Goal: Check status

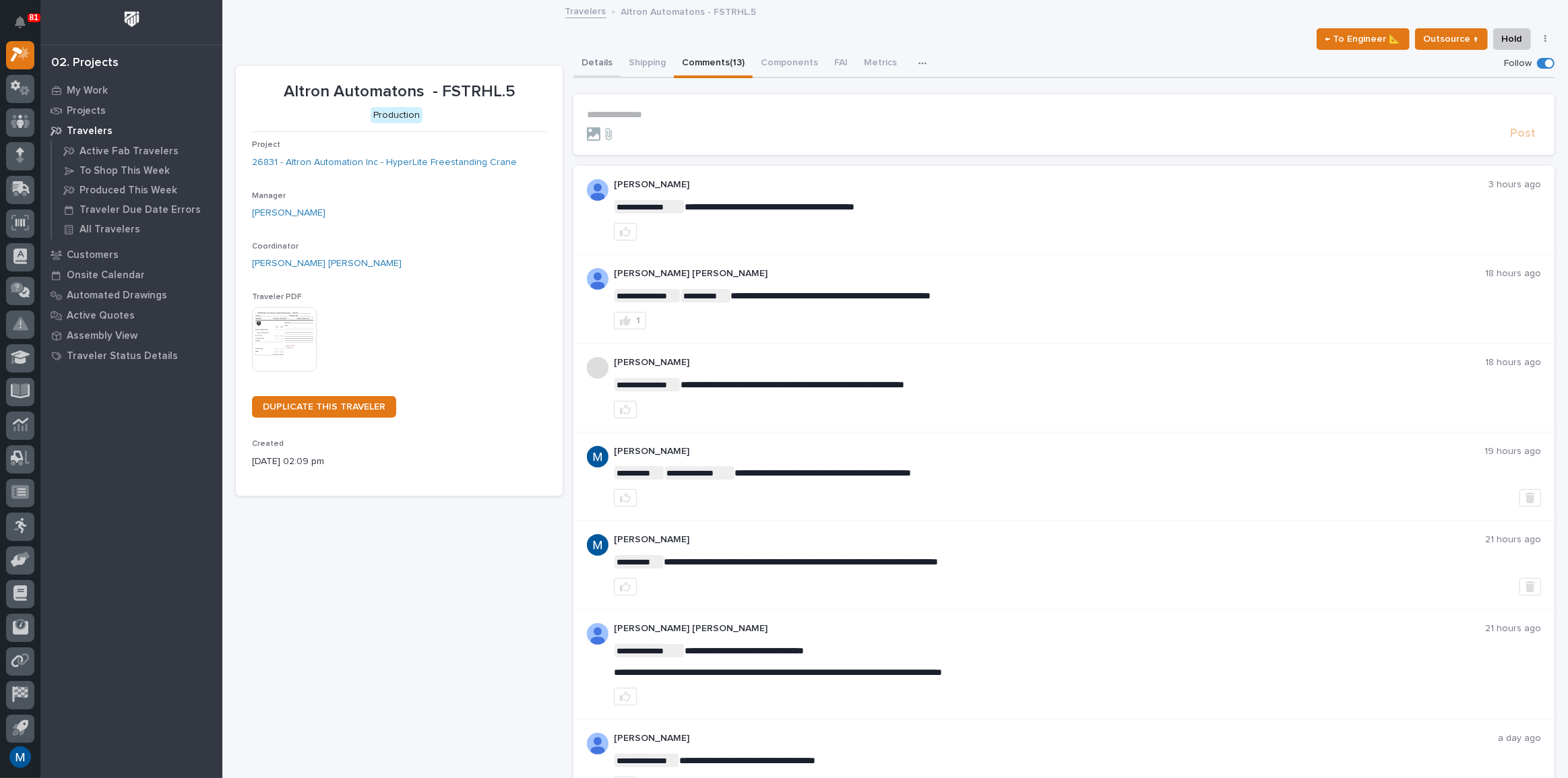
click at [586, 62] on button "Details" at bounding box center [596, 64] width 47 height 29
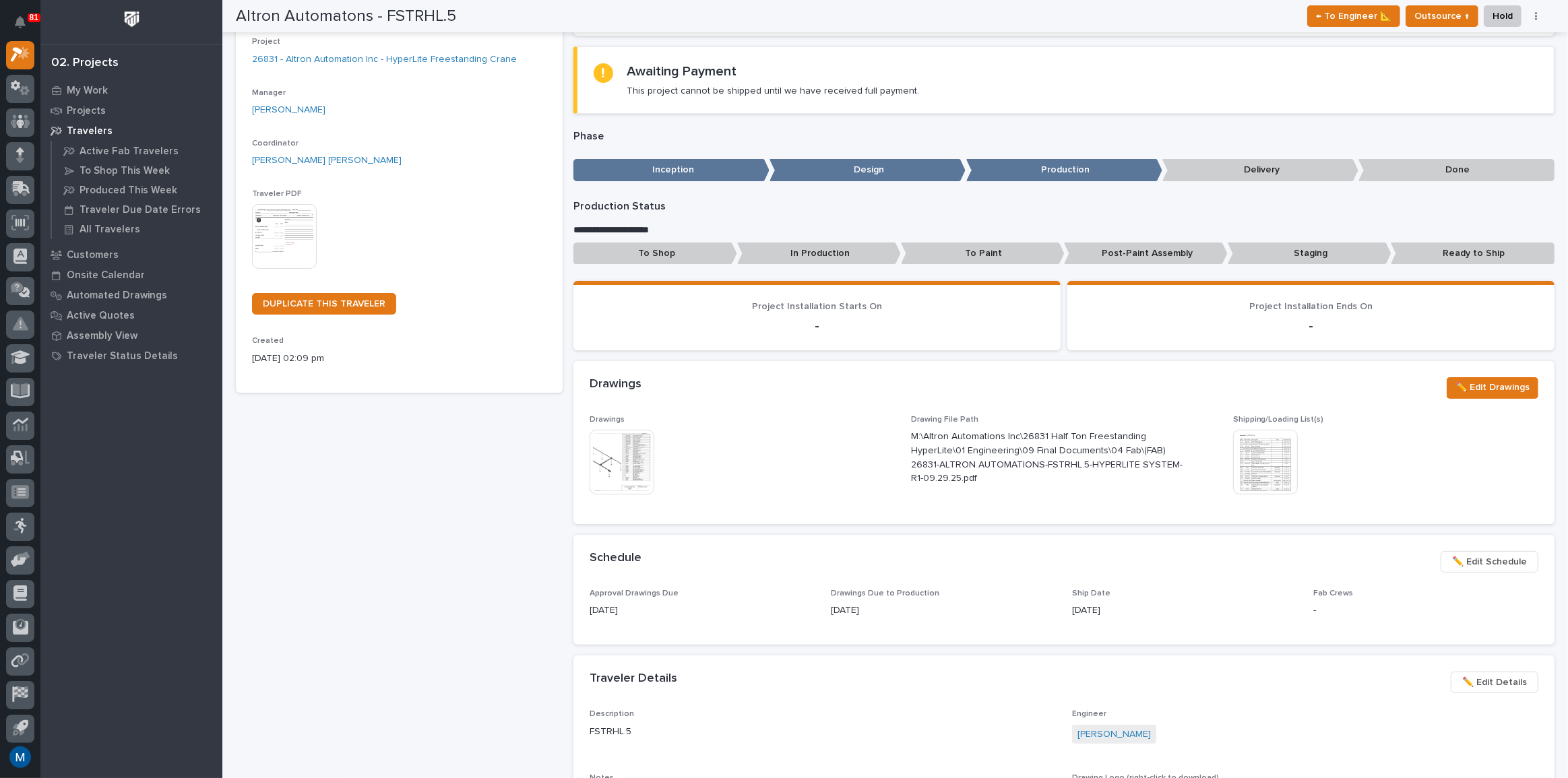
scroll to position [122, 0]
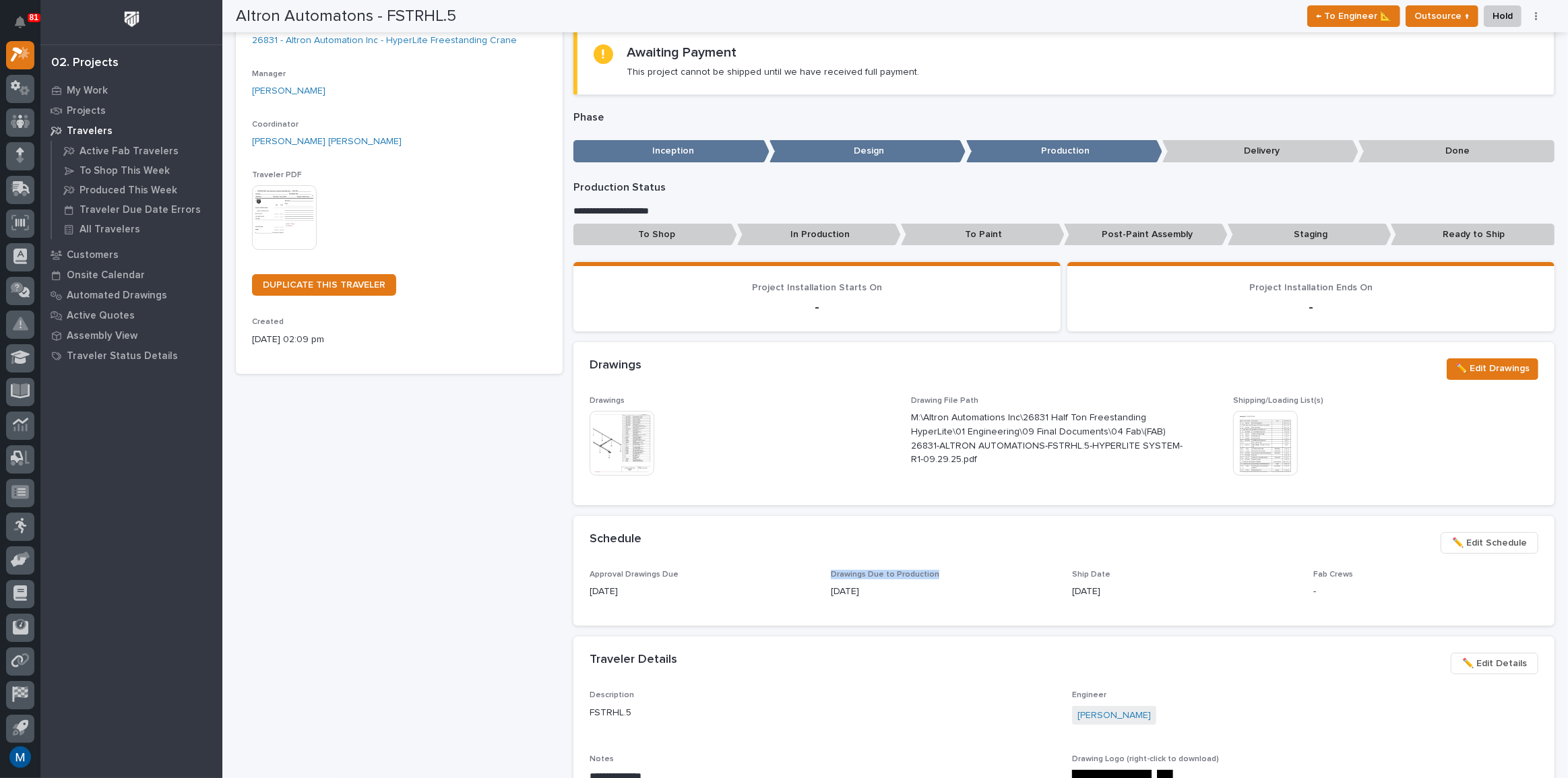
drag, startPoint x: 828, startPoint y: 573, endPoint x: 935, endPoint y: 568, distance: 107.1
click at [935, 570] on p "Drawings Due to Production" at bounding box center [943, 575] width 225 height 9
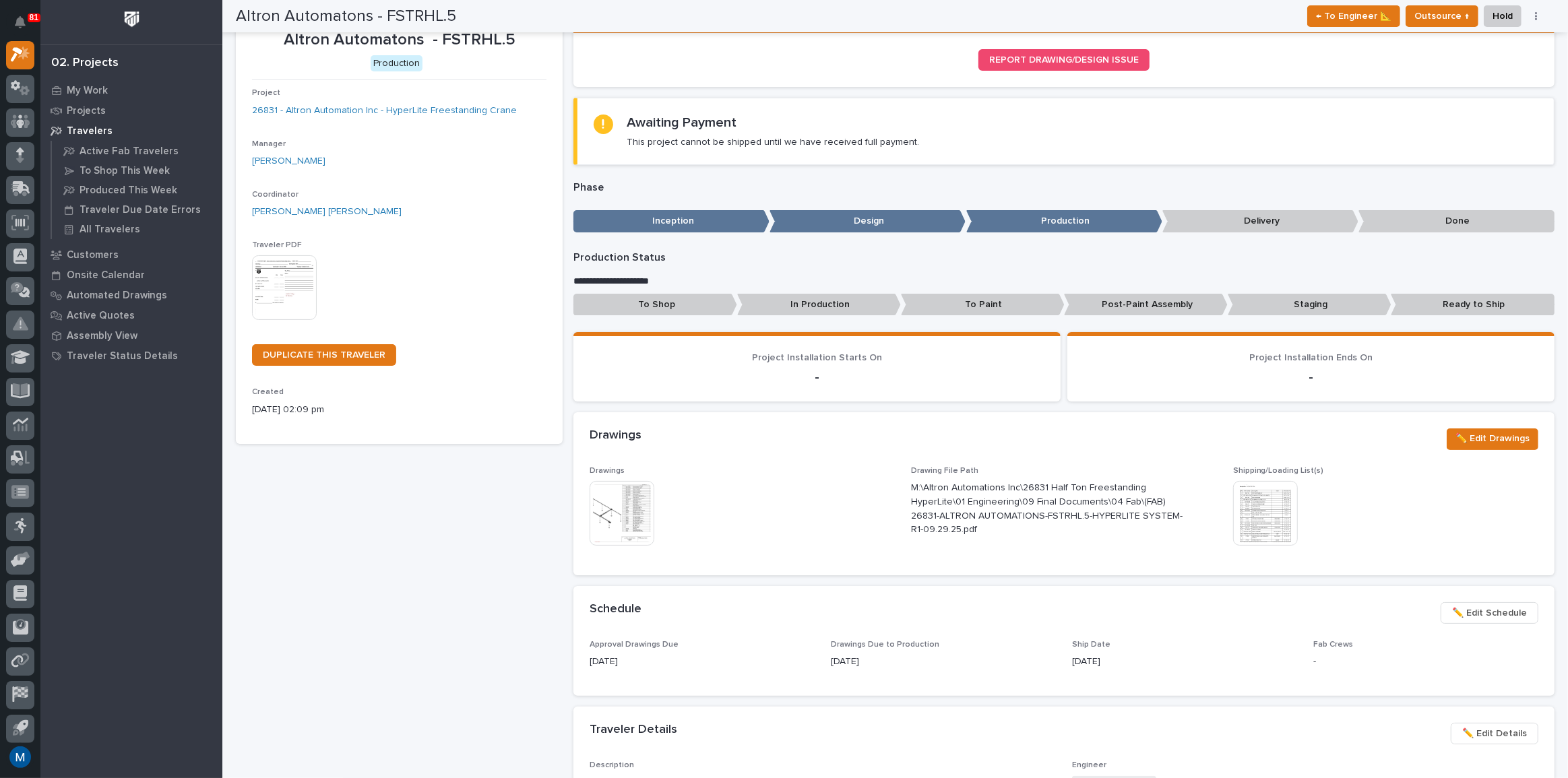
scroll to position [0, 0]
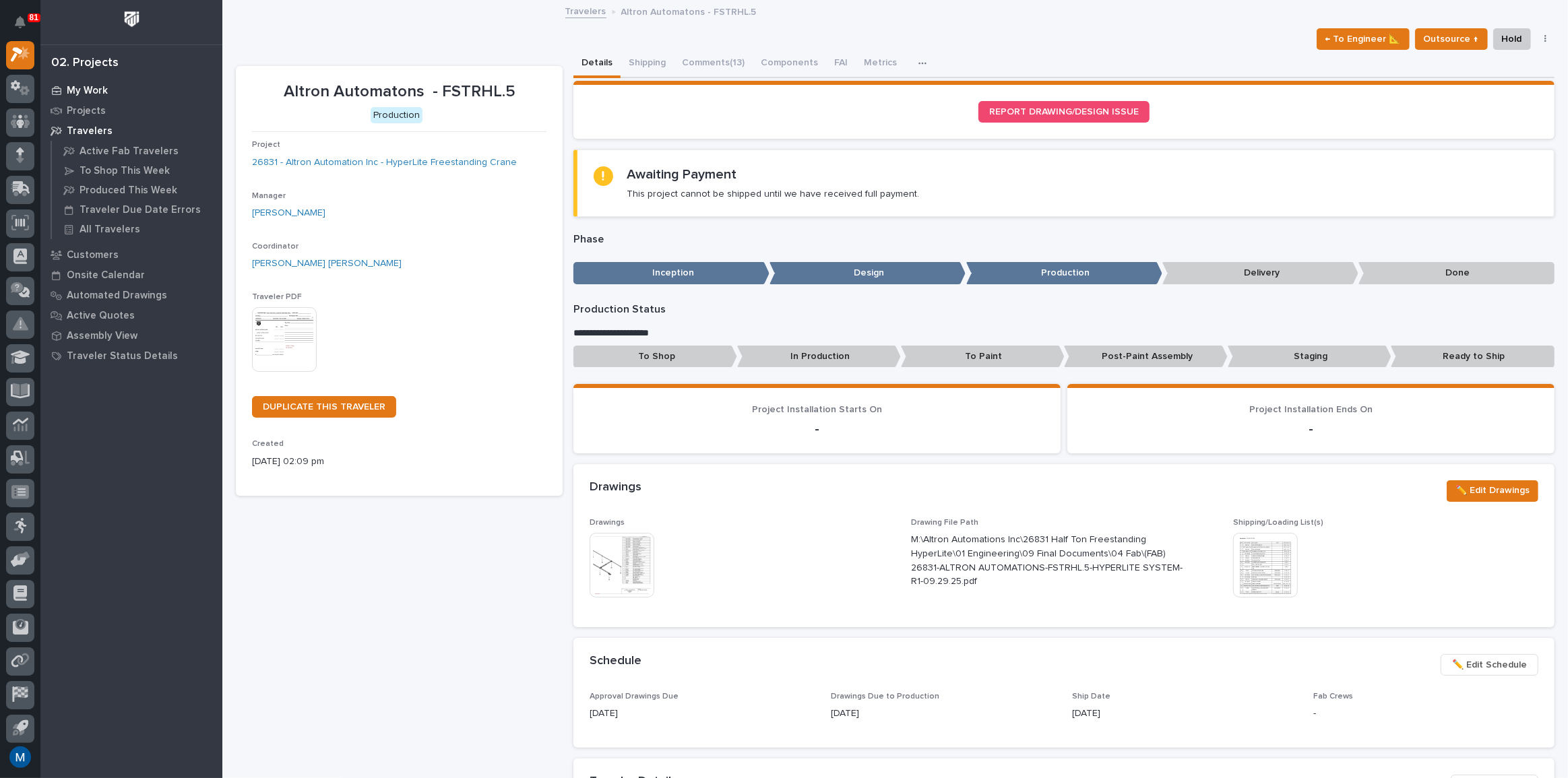
click at [102, 83] on div "My Work" at bounding box center [131, 90] width 175 height 19
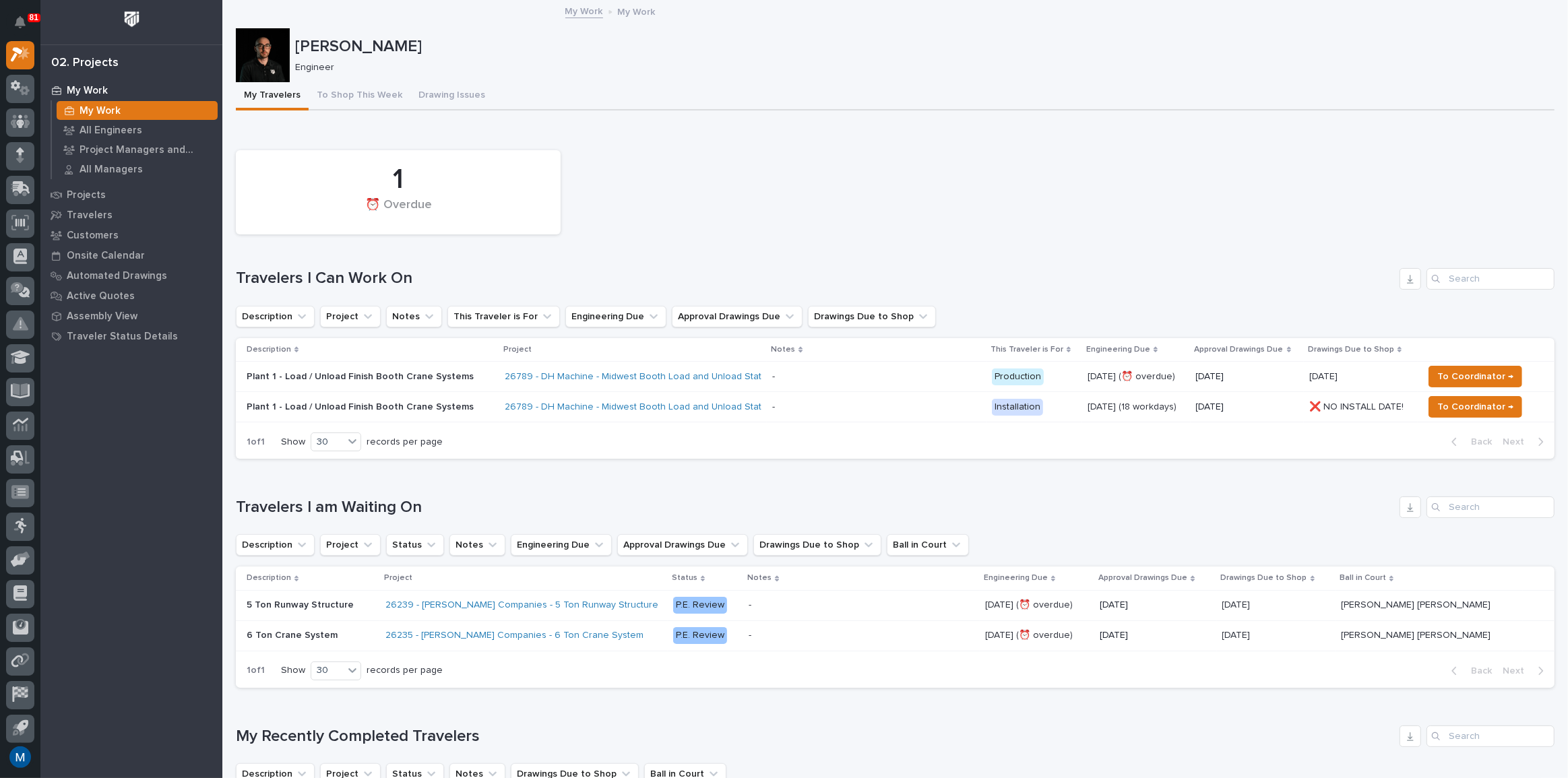
click at [810, 229] on div "1 ⏰ Overdue" at bounding box center [895, 192] width 1332 height 97
click at [384, 100] on button "To Shop This Week" at bounding box center [360, 96] width 102 height 29
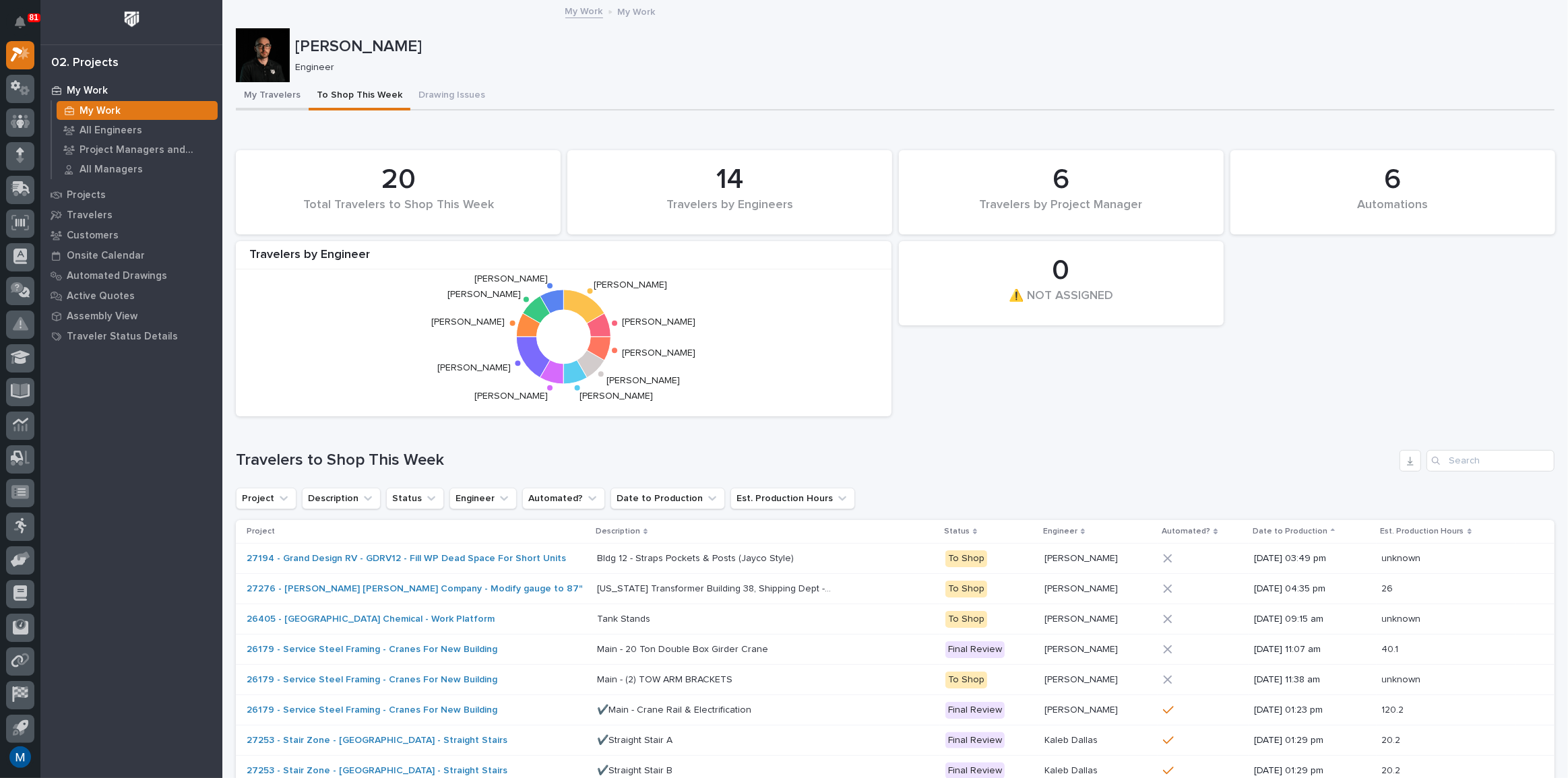
click at [268, 91] on button "My Travelers" at bounding box center [272, 96] width 72 height 29
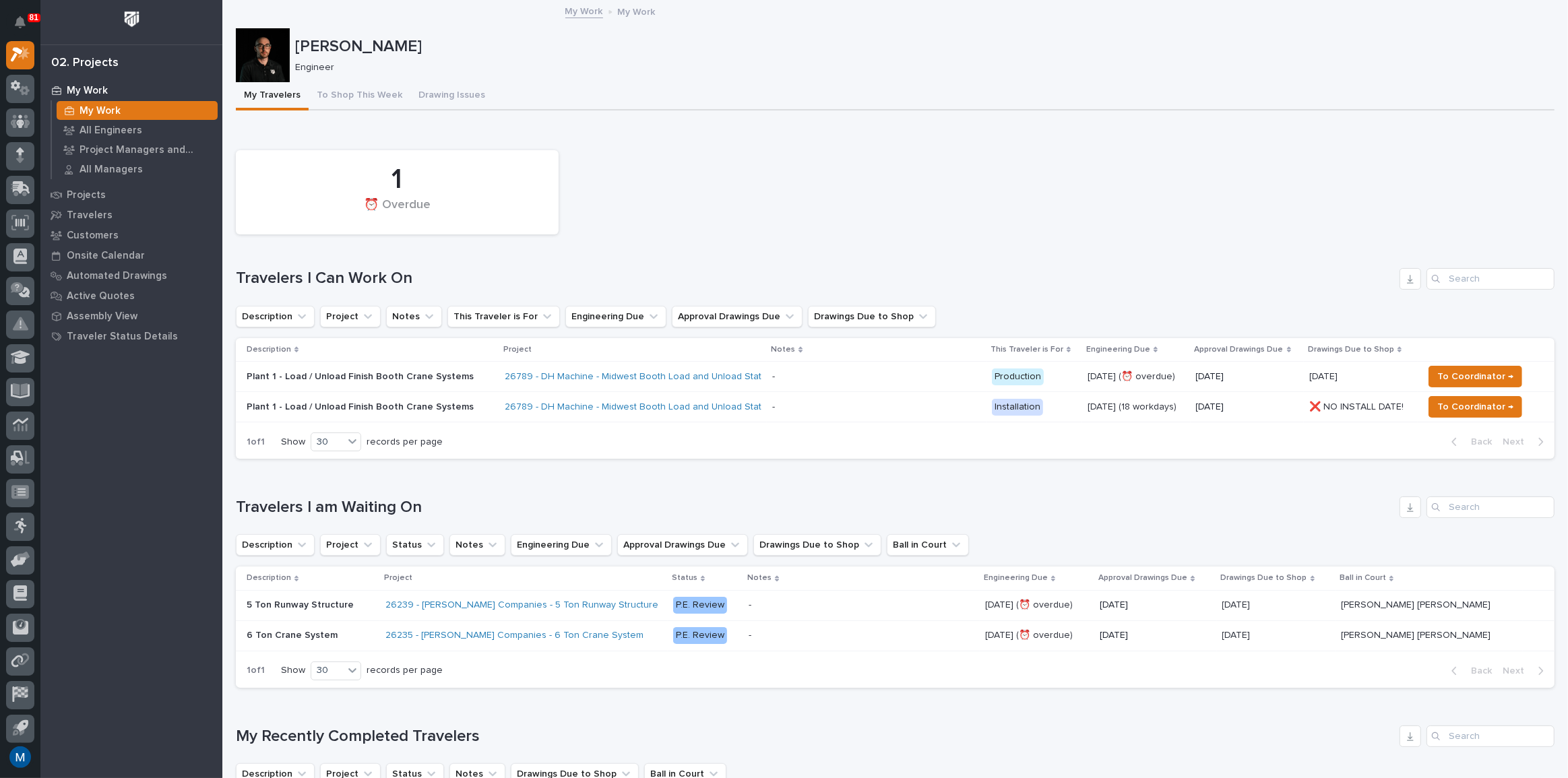
click at [1083, 169] on div "1 ⏰ Overdue" at bounding box center [895, 192] width 1332 height 97
